Goal: Navigation & Orientation: Find specific page/section

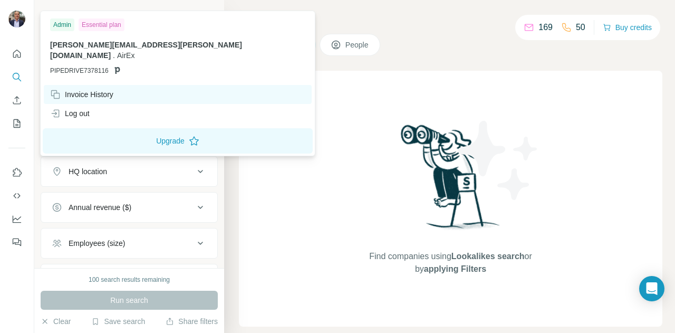
click at [79, 89] on div "Invoice History" at bounding box center [81, 94] width 63 height 11
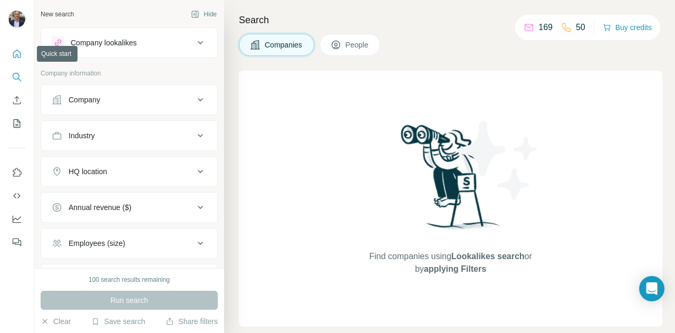
click at [16, 54] on icon "Quick start" at bounding box center [17, 53] width 11 height 11
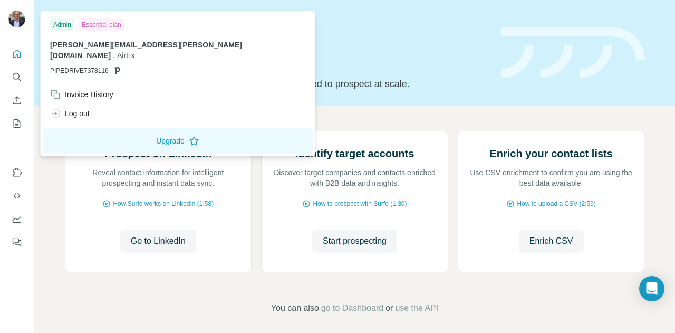
click at [18, 19] on img at bounding box center [16, 19] width 17 height 17
click at [544, 61] on img at bounding box center [573, 52] width 144 height 51
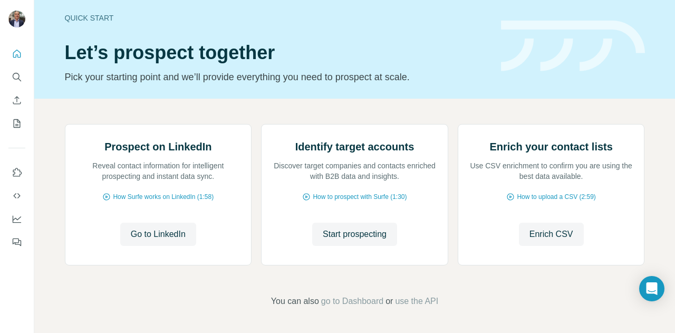
scroll to position [27, 0]
click at [18, 212] on button "Dashboard" at bounding box center [16, 218] width 17 height 19
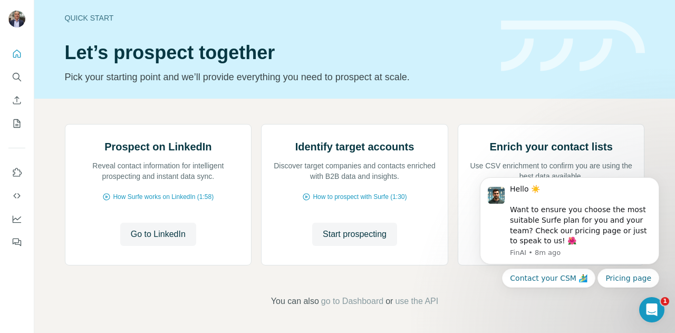
scroll to position [0, 0]
